Goal: Check status: Check status

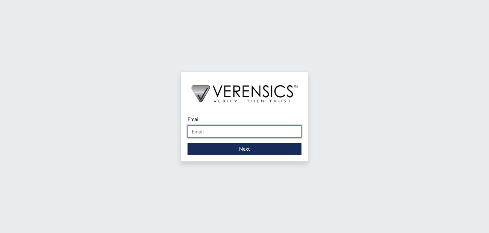
click at [218, 131] on input "Email" at bounding box center [245, 131] width 114 height 12
type input "[PERSON_NAME][EMAIL_ADDRESS][DOMAIN_NAME]"
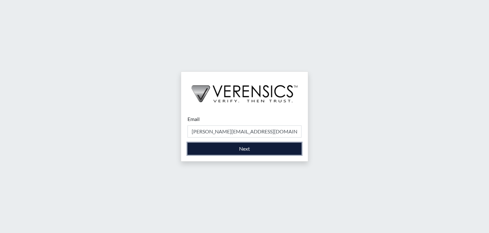
click at [238, 148] on button "Next" at bounding box center [245, 148] width 114 height 12
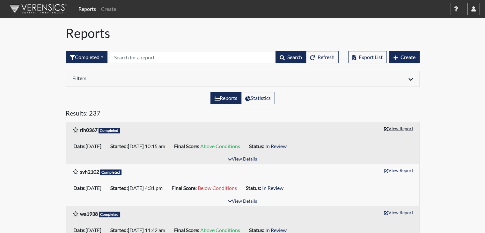
click at [393, 127] on button "View Report" at bounding box center [398, 128] width 35 height 10
click at [475, 9] on icon "button" at bounding box center [473, 8] width 4 height 5
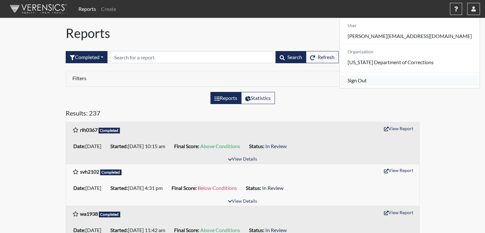
click at [431, 85] on link "Sign Out" at bounding box center [410, 80] width 140 height 10
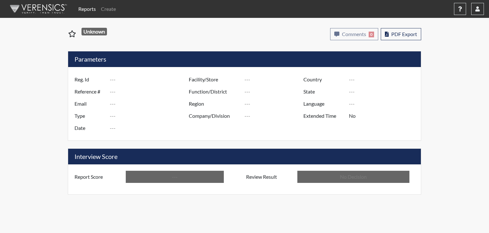
type input "rlh0367"
type input "51246"
type input "---"
type input "Corrections Pre-Employment"
type input "[DATE]"
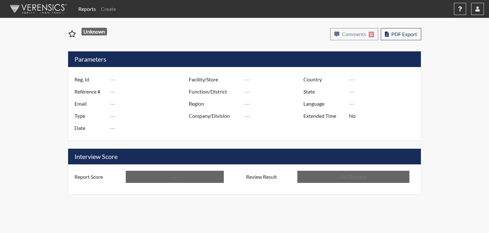
type input "[PERSON_NAME]"
type input "[GEOGRAPHIC_DATA]"
type input "[US_STATE]"
type input "English"
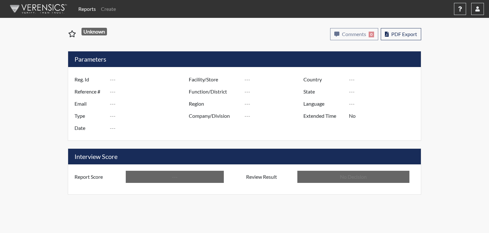
type input "Above Conditions"
type input "In Review"
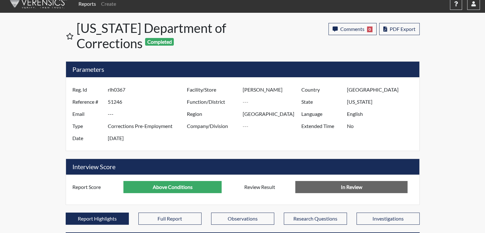
scroll to position [5, 0]
